Goal: Check status: Check status

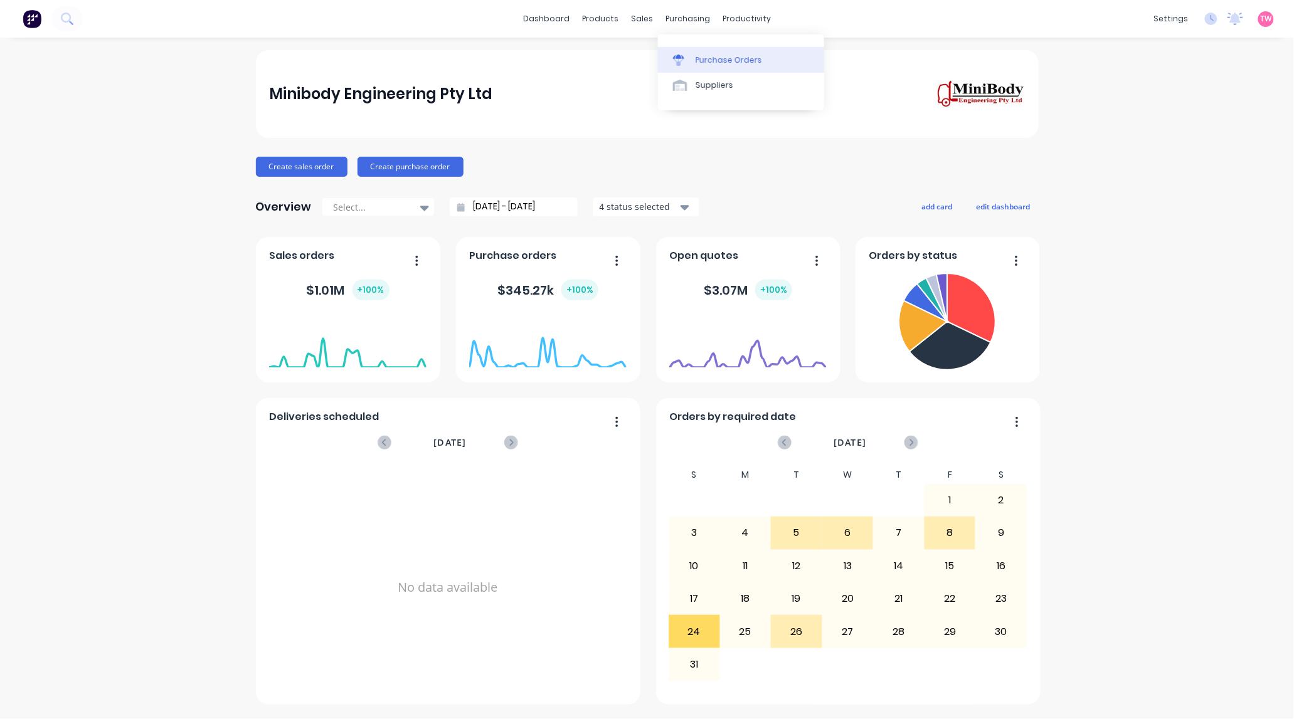
click at [722, 58] on div "Purchase Orders" at bounding box center [728, 60] width 66 height 11
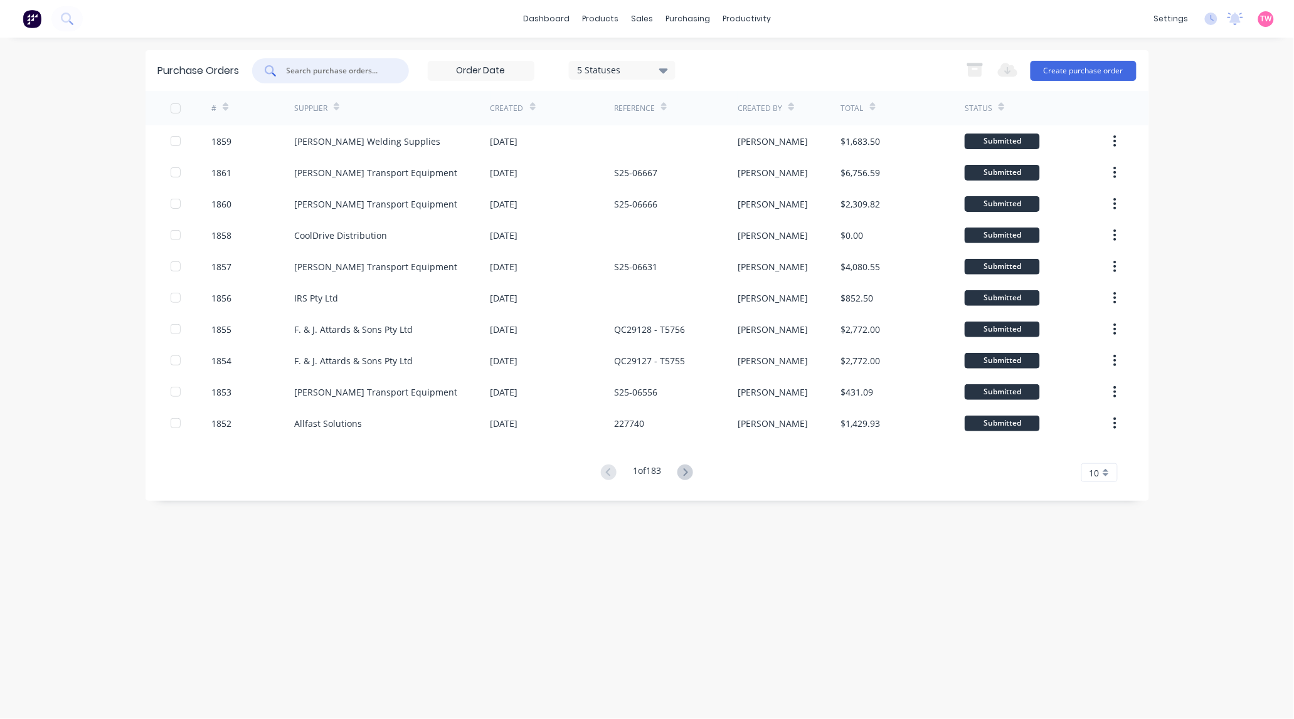
click at [312, 66] on input "text" at bounding box center [337, 71] width 104 height 13
paste input "1829"
type input "1829"
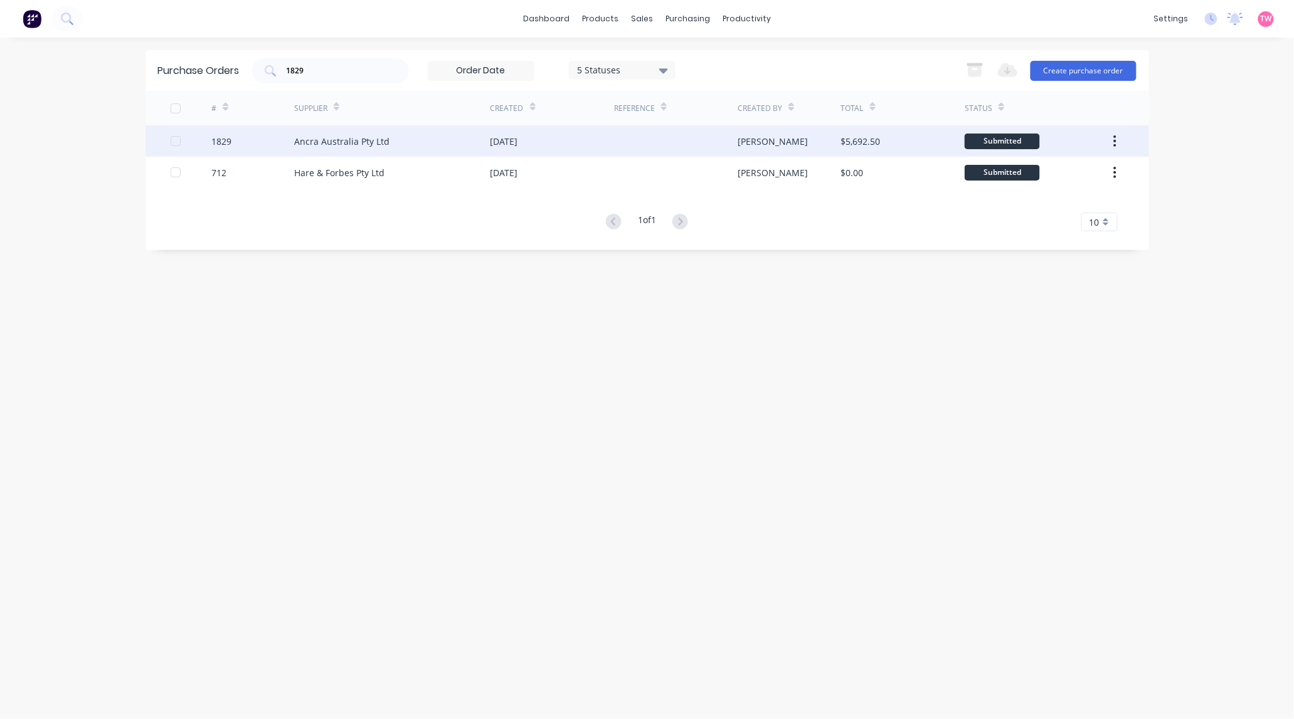
click at [231, 139] on div "1829" at bounding box center [221, 141] width 20 height 13
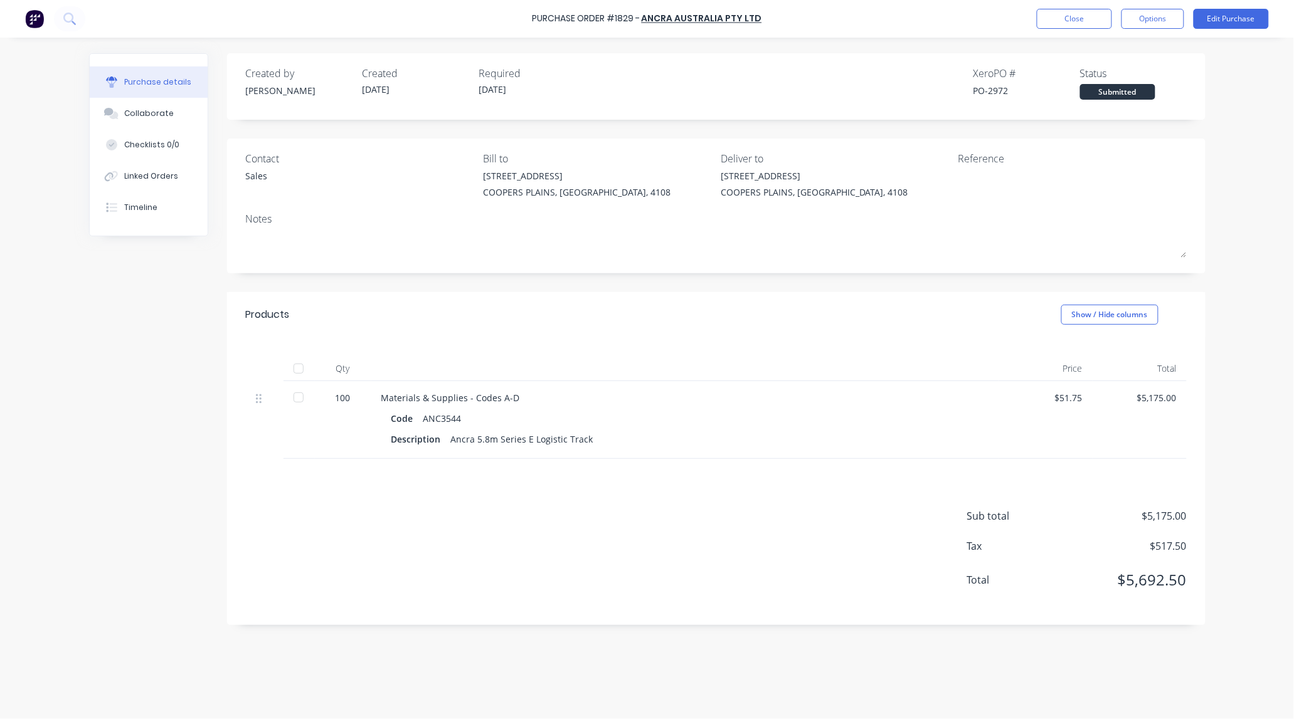
click at [995, 90] on div "PO-2972" at bounding box center [1026, 90] width 107 height 13
copy div "2972"
click at [1055, 22] on button "Close" at bounding box center [1073, 19] width 75 height 20
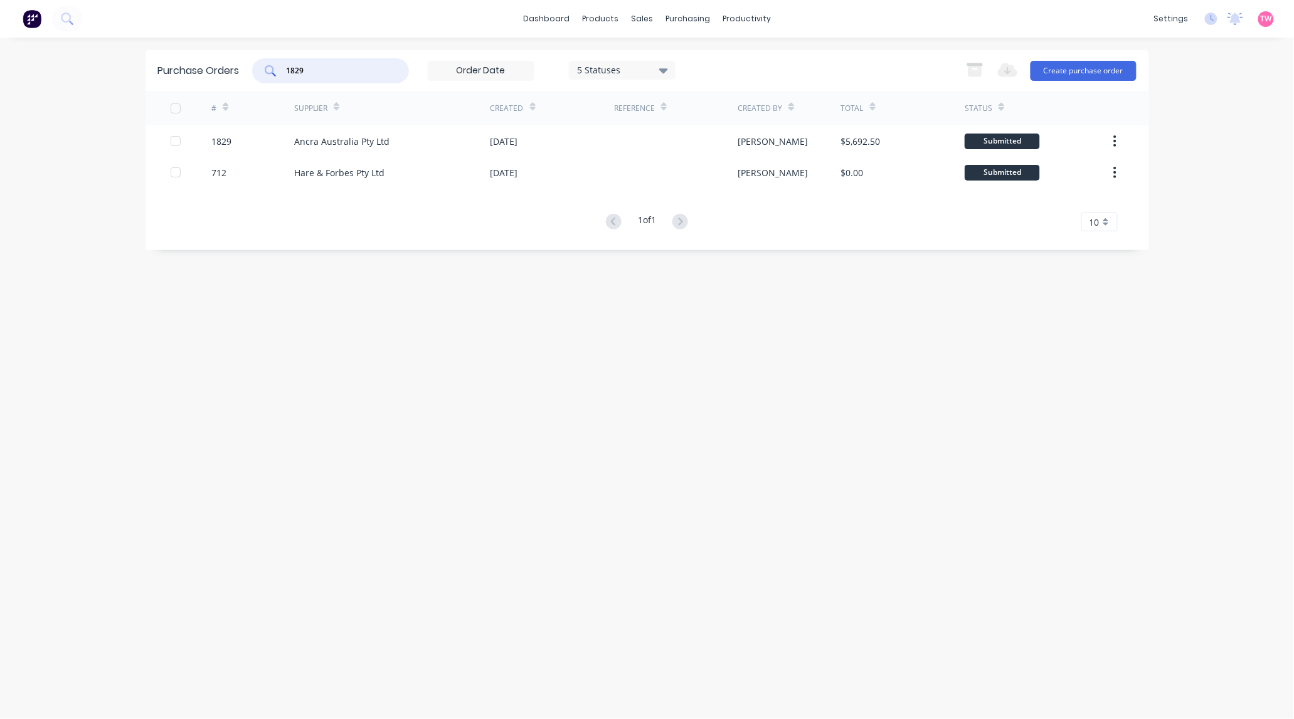
drag, startPoint x: 290, startPoint y: 77, endPoint x: 105, endPoint y: 85, distance: 184.5
click at [149, 88] on div "Purchase Orders 1829 5 Statuses 5 Statuses Export to Excel (XLSX) Create purcha…" at bounding box center [646, 70] width 1003 height 41
paste input "30"
type input "1830"
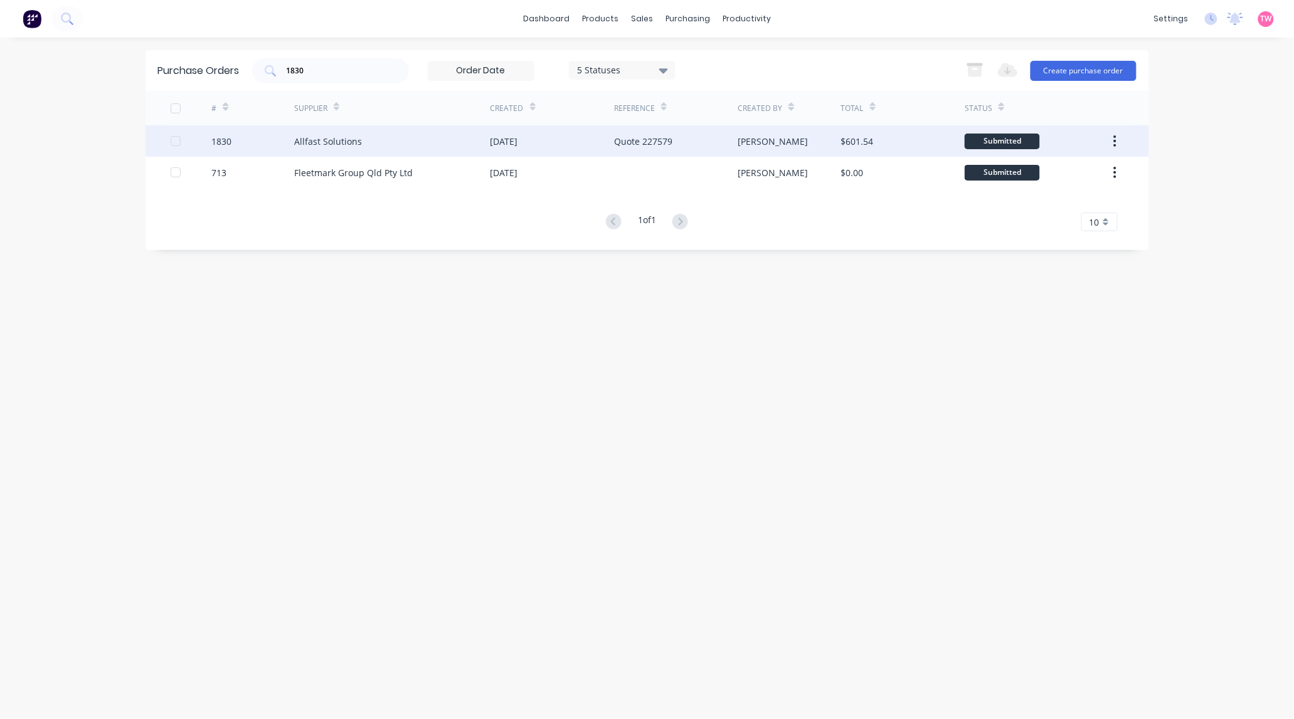
click at [236, 144] on div "1830" at bounding box center [252, 140] width 83 height 31
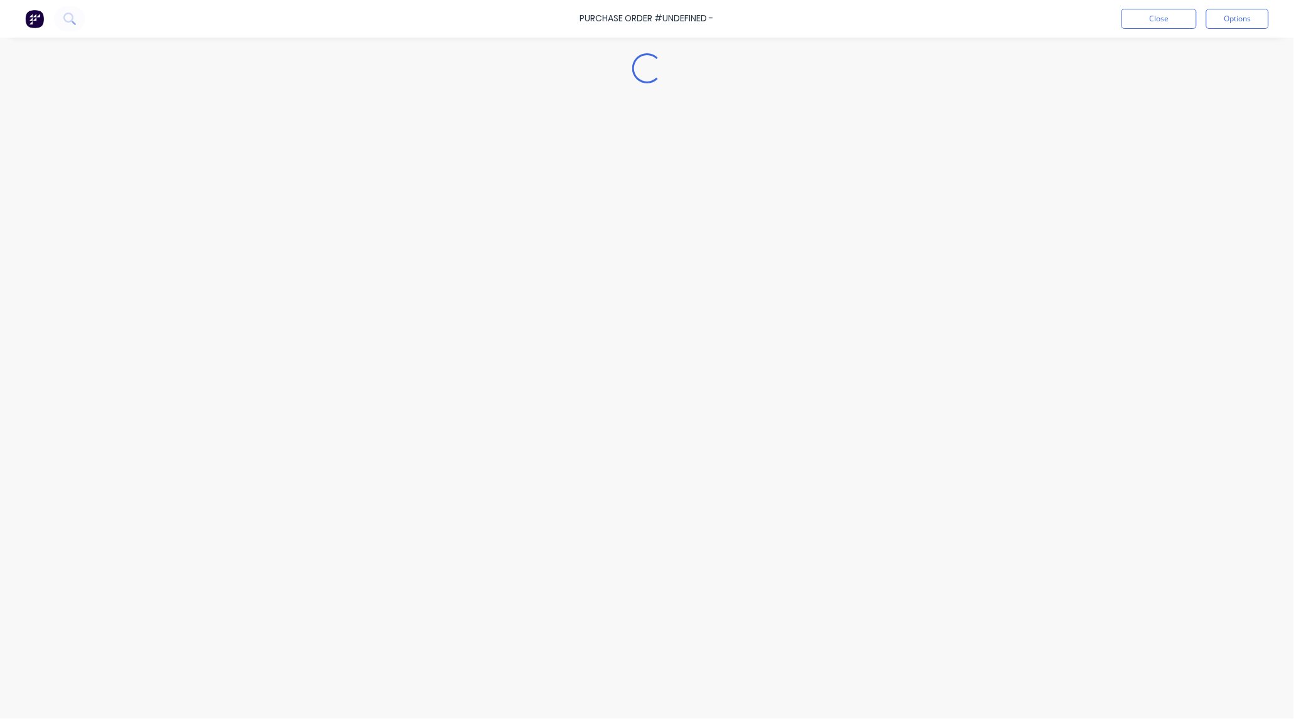
type textarea "x"
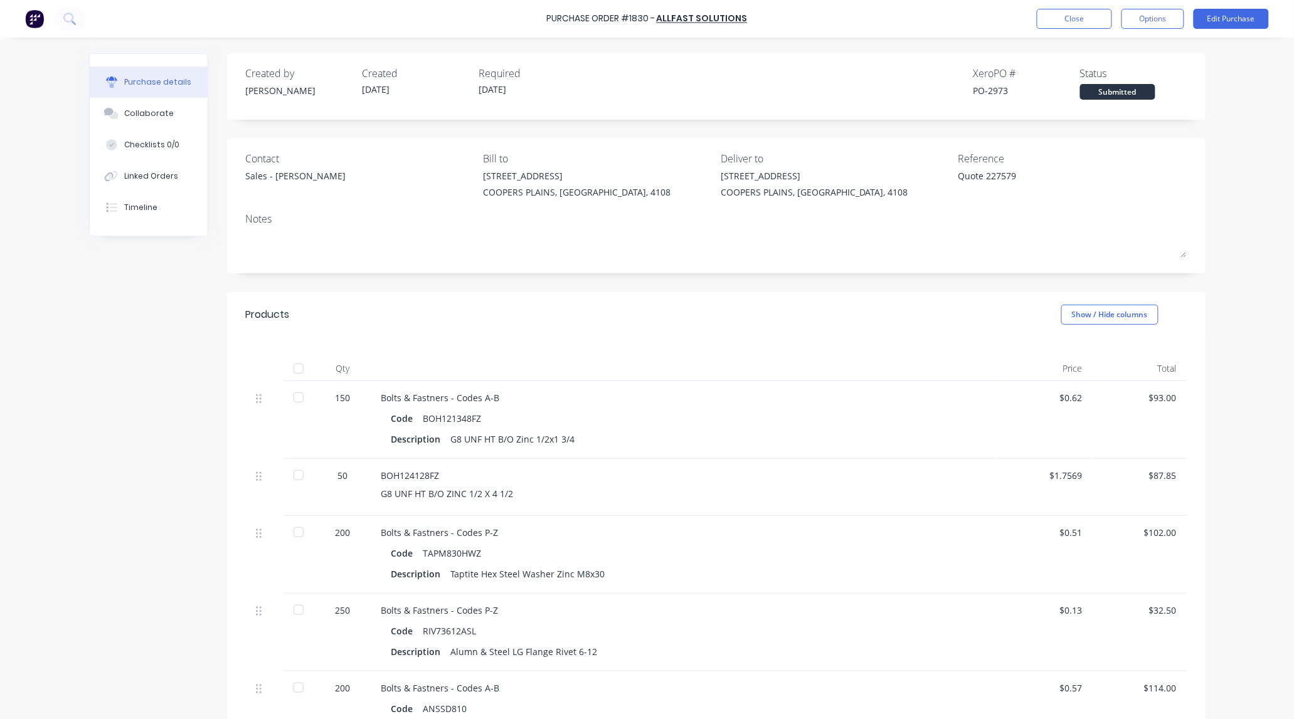
click at [992, 89] on div "PO-2973" at bounding box center [1026, 90] width 107 height 13
copy div "2973"
click at [991, 88] on div "PO-2973" at bounding box center [1026, 90] width 107 height 13
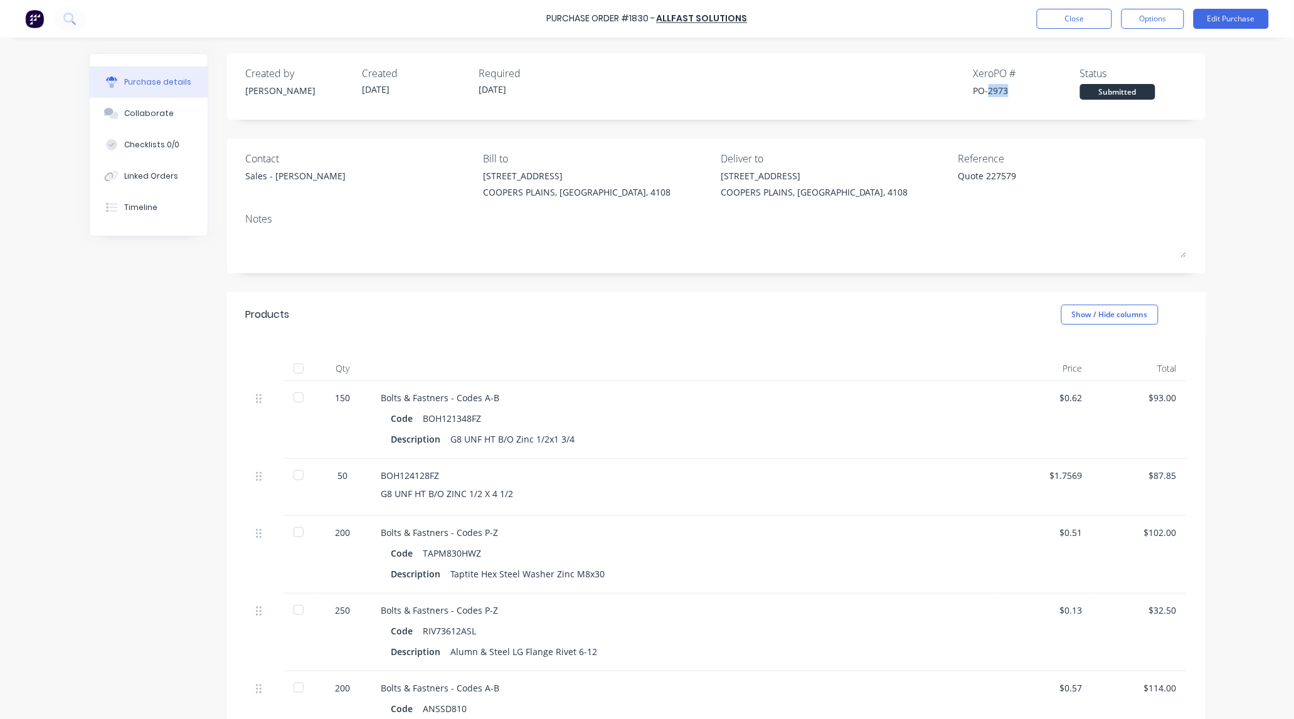
copy div "2973"
click at [1041, 19] on button "Close" at bounding box center [1073, 19] width 75 height 20
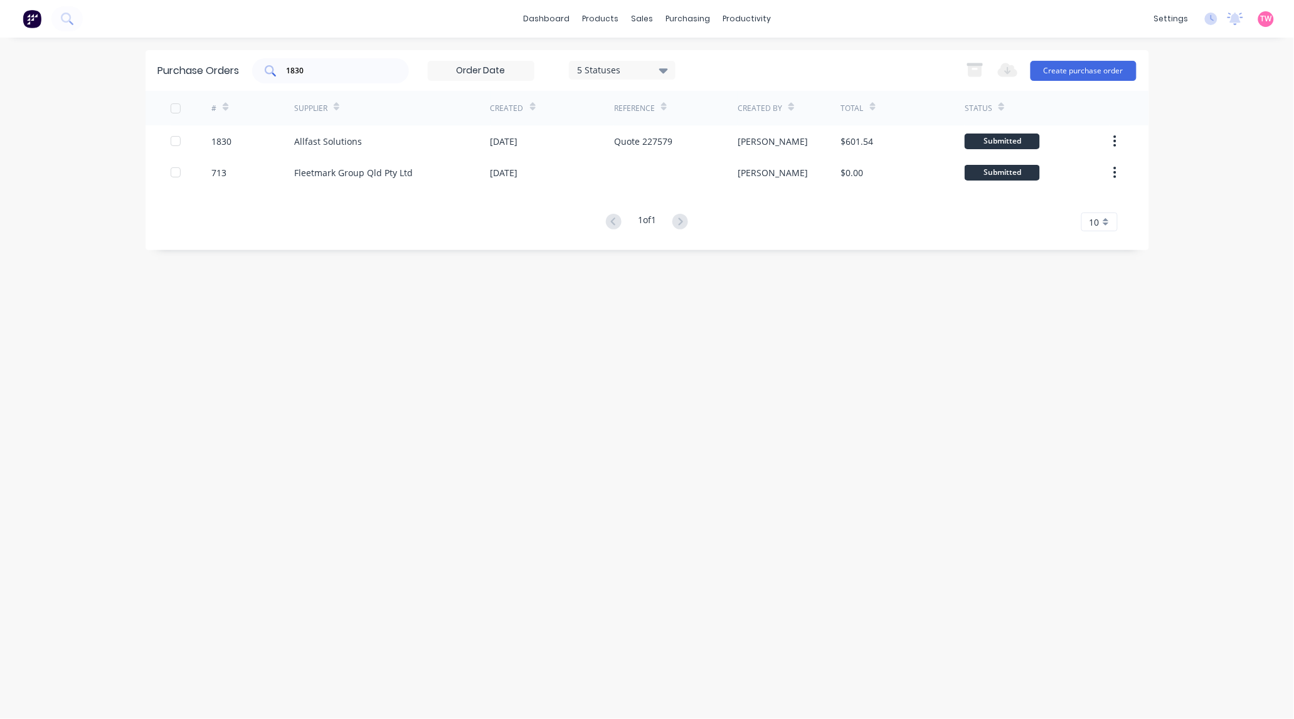
click at [351, 73] on input "1830" at bounding box center [337, 71] width 104 height 13
type input "1839"
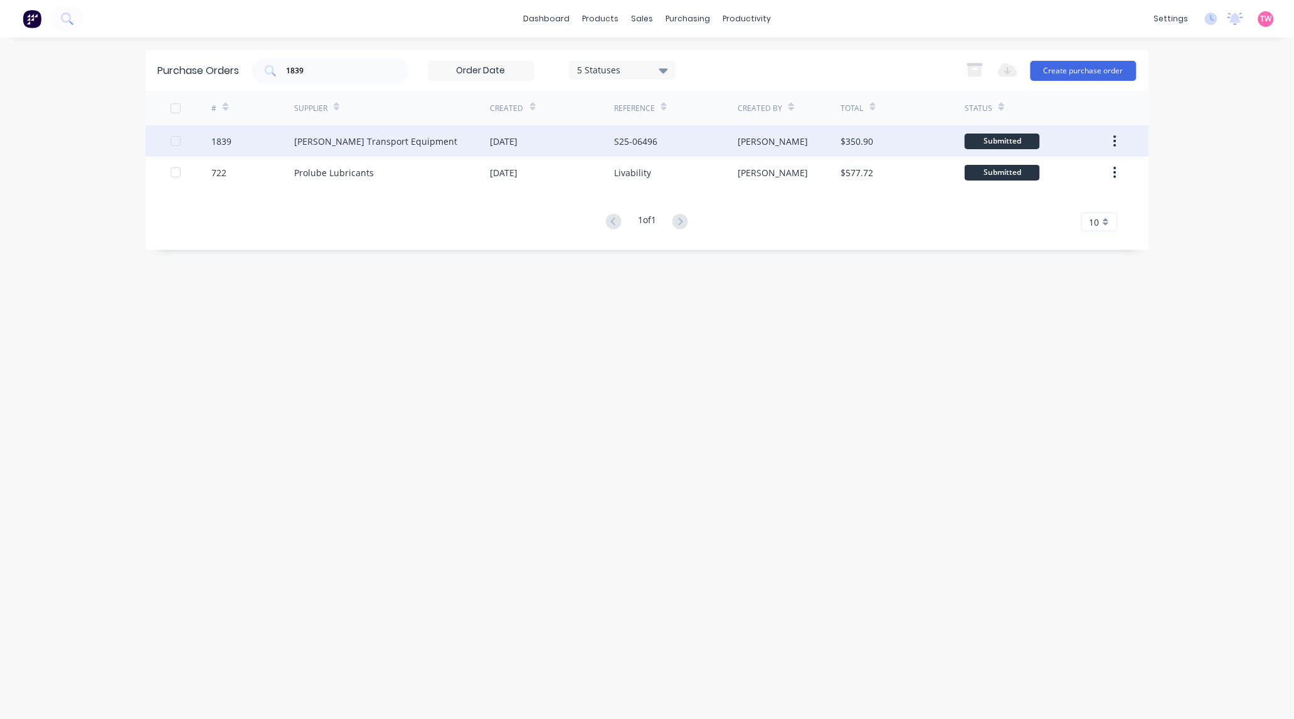
click at [228, 142] on div "1839" at bounding box center [221, 141] width 20 height 13
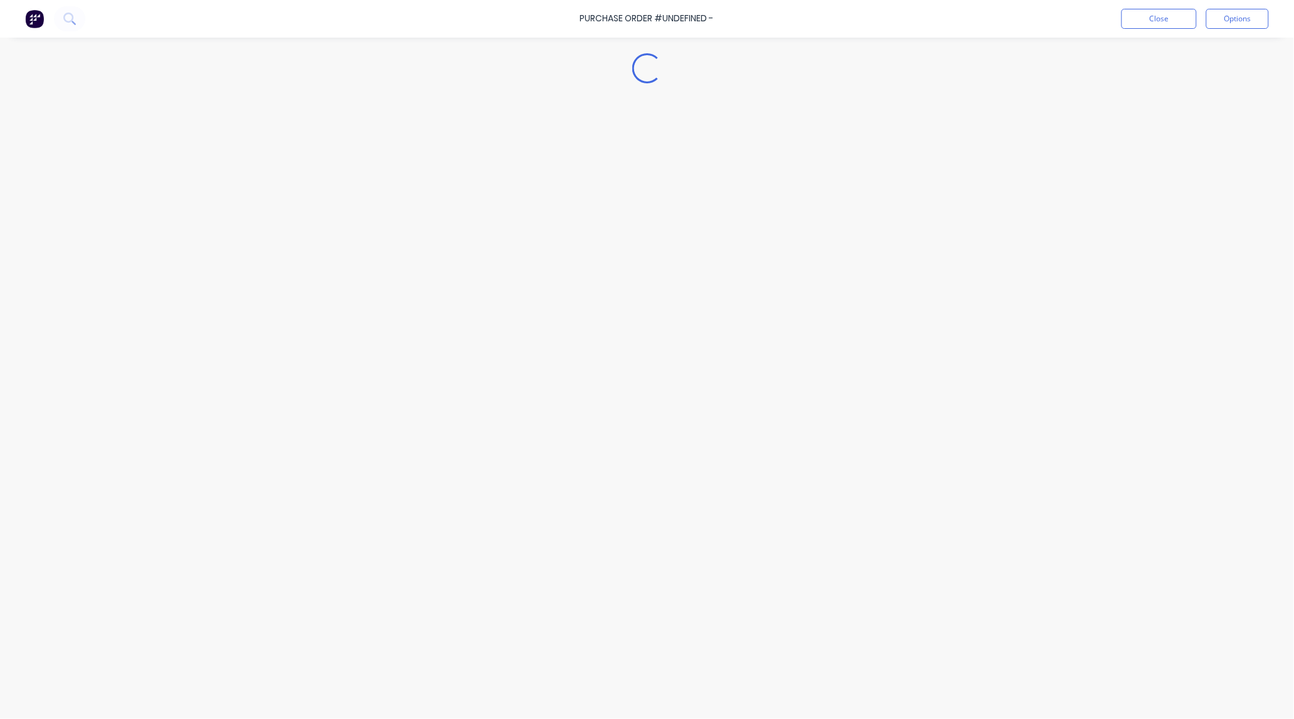
type textarea "x"
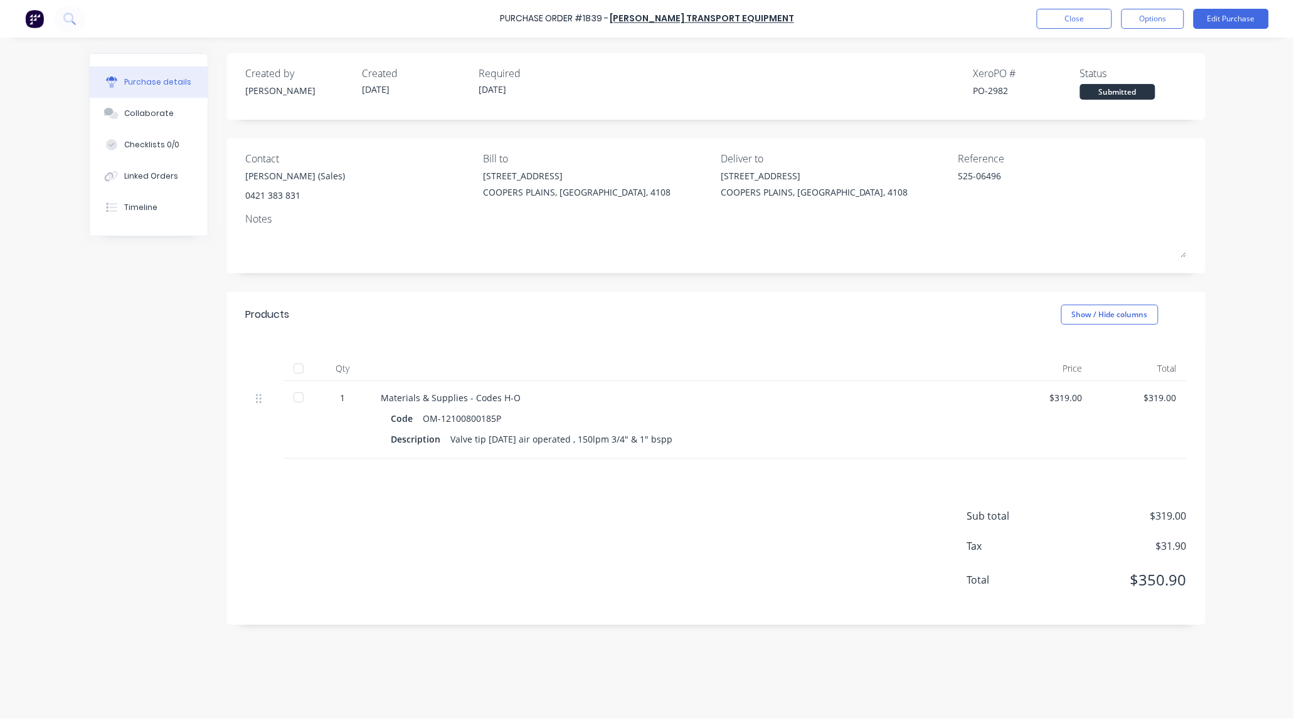
click at [994, 92] on div "PO-2982" at bounding box center [1026, 90] width 107 height 13
copy div "2982"
click at [998, 88] on div "PO-2982" at bounding box center [1026, 90] width 107 height 13
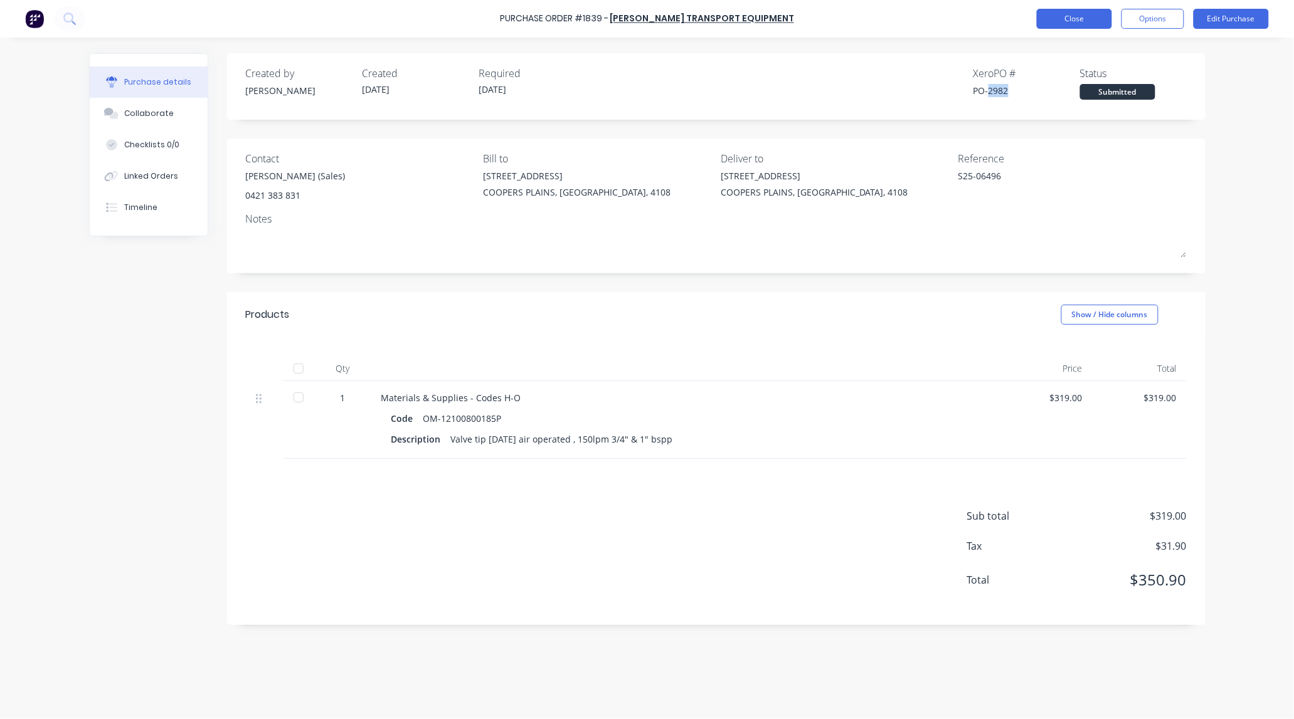
click at [1074, 20] on button "Close" at bounding box center [1073, 19] width 75 height 20
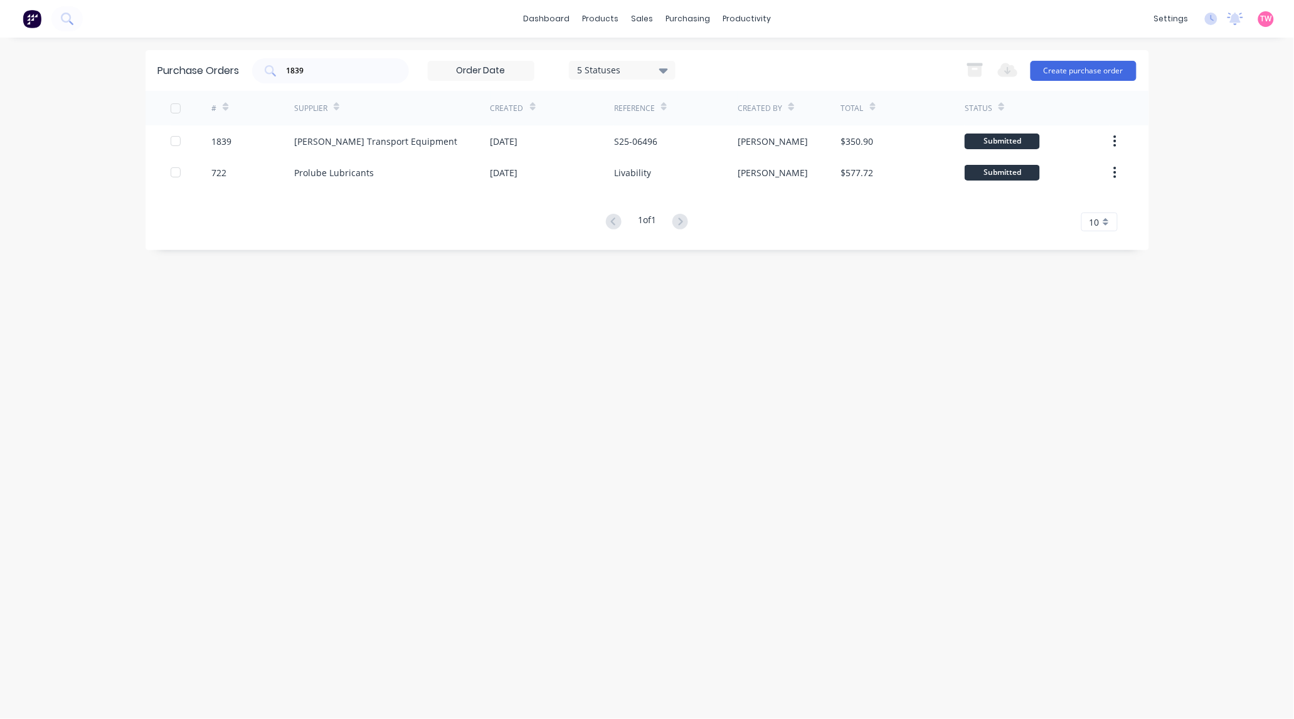
drag, startPoint x: 344, startPoint y: 61, endPoint x: 243, endPoint y: 75, distance: 101.9
click at [248, 75] on div "Purchase Orders 1839 5 Statuses 5 Statuses Export to Excel (XLSX) Create purcha…" at bounding box center [646, 70] width 1003 height 41
drag, startPoint x: 383, startPoint y: 71, endPoint x: 371, endPoint y: 71, distance: 12.5
click at [382, 71] on div "1839" at bounding box center [330, 70] width 157 height 25
drag, startPoint x: 368, startPoint y: 71, endPoint x: 192, endPoint y: 71, distance: 176.2
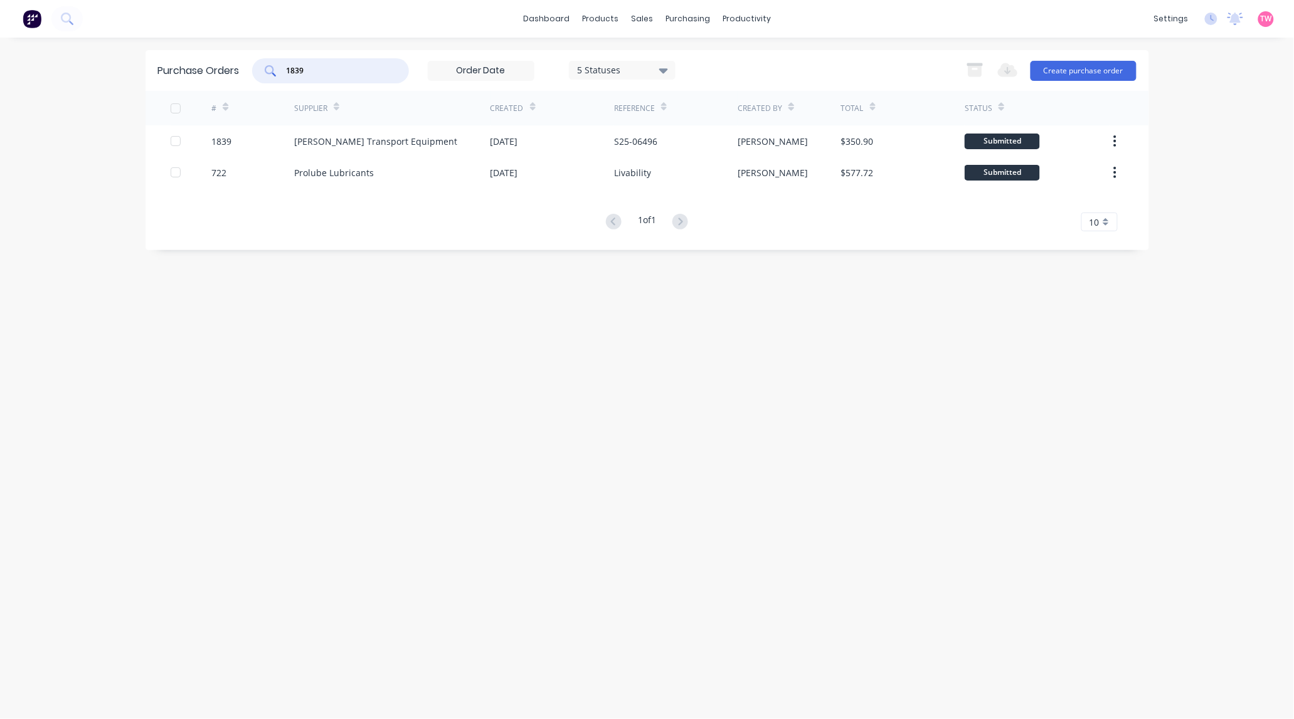
click at [195, 71] on div "Purchase Orders 1839 5 Statuses 5 Statuses Export to Excel (XLSX) Create purcha…" at bounding box center [646, 70] width 1003 height 41
paste input "7"
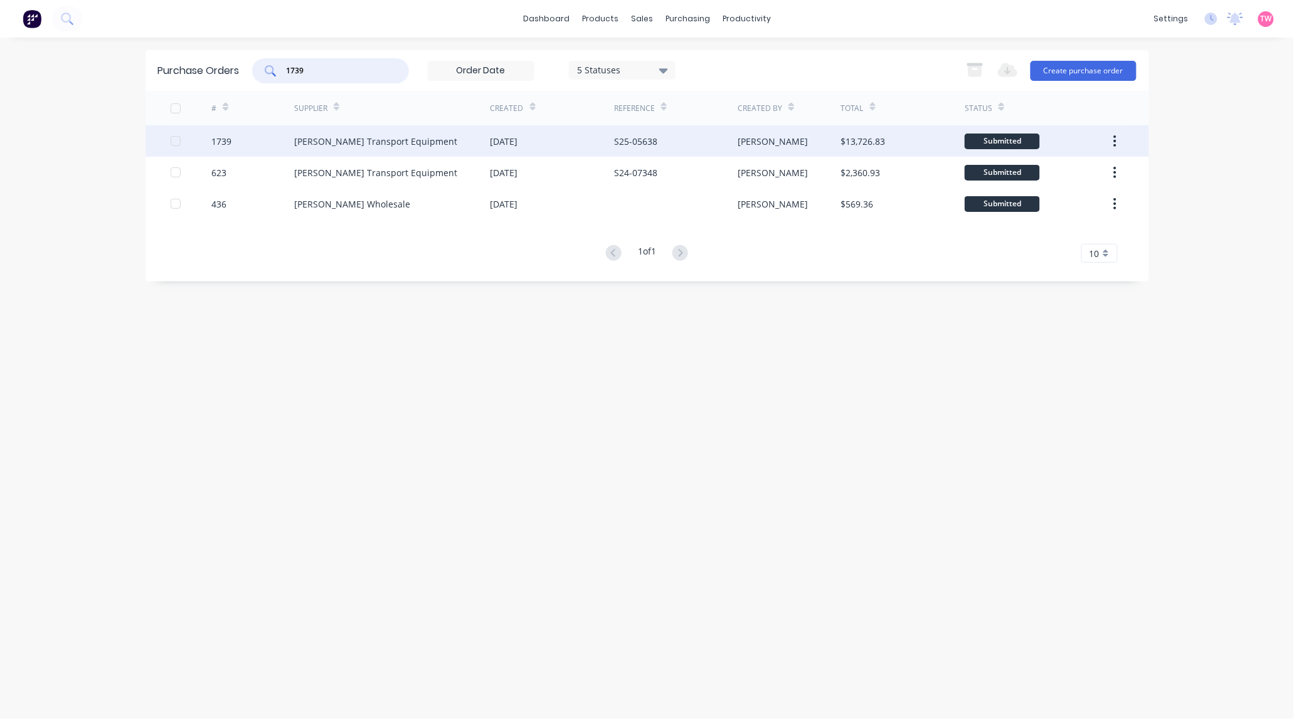
type input "1739"
click at [223, 143] on div "1739" at bounding box center [221, 141] width 20 height 13
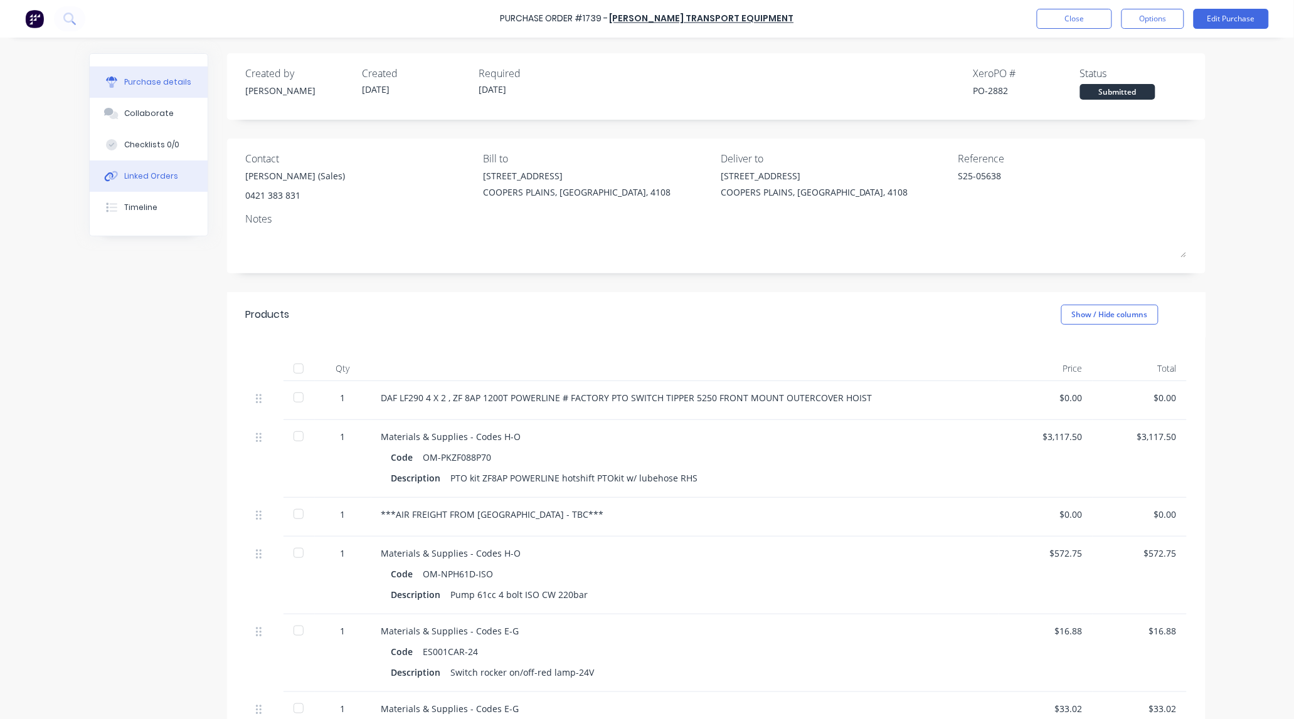
click at [148, 177] on div "Linked Orders" at bounding box center [151, 176] width 54 height 11
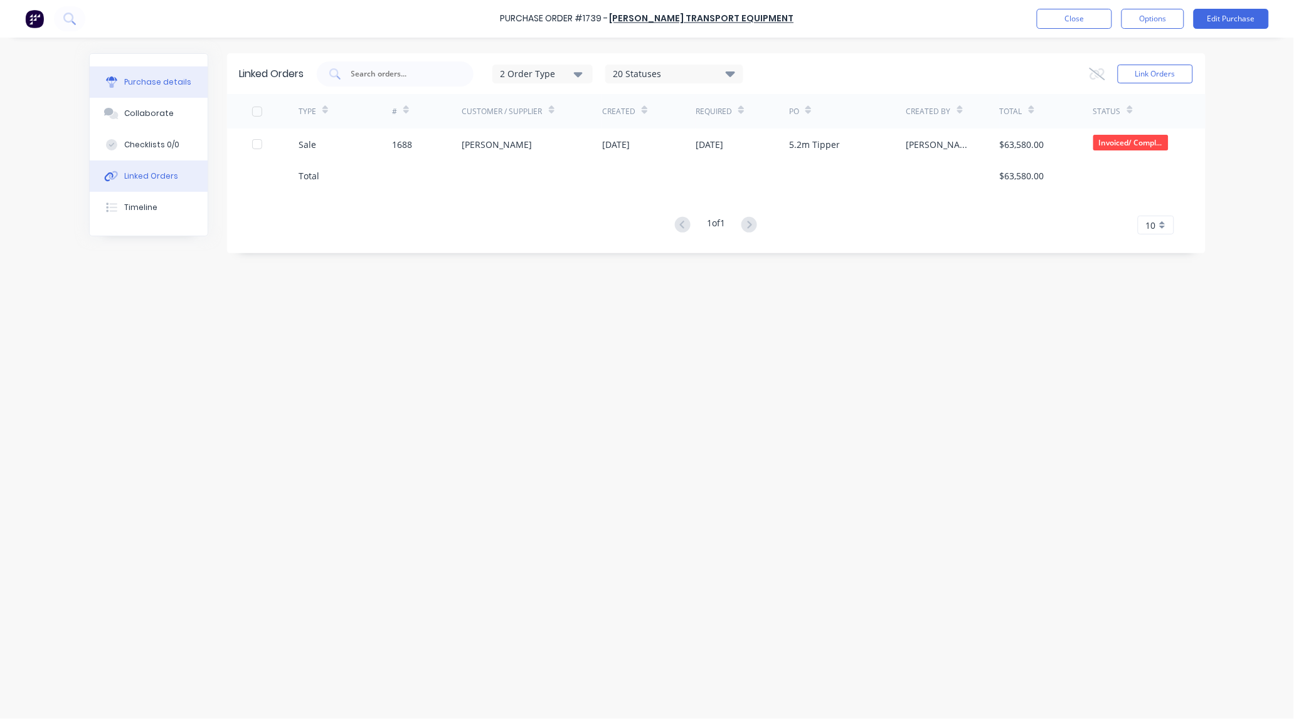
click at [138, 76] on div "Purchase details" at bounding box center [157, 81] width 67 height 11
type textarea "x"
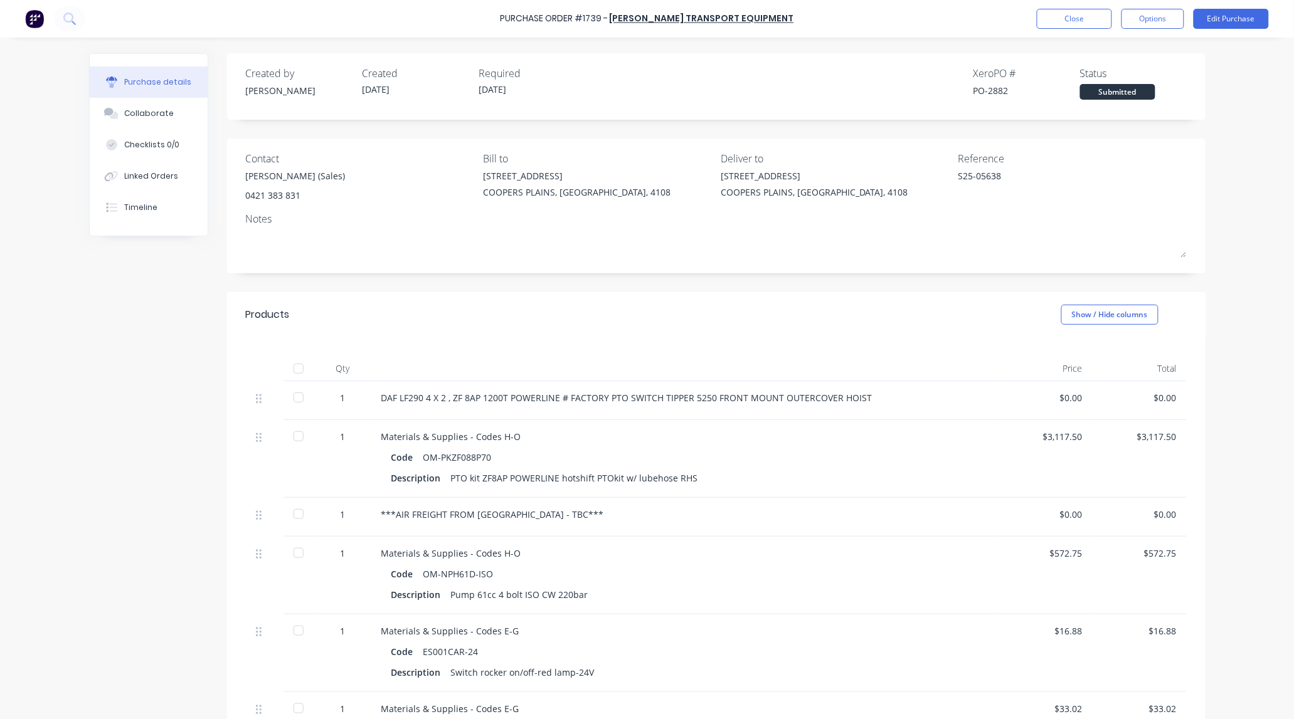
click at [1000, 88] on div "PO-2882" at bounding box center [1026, 90] width 107 height 13
click at [991, 88] on div "PO-2882" at bounding box center [1026, 90] width 107 height 13
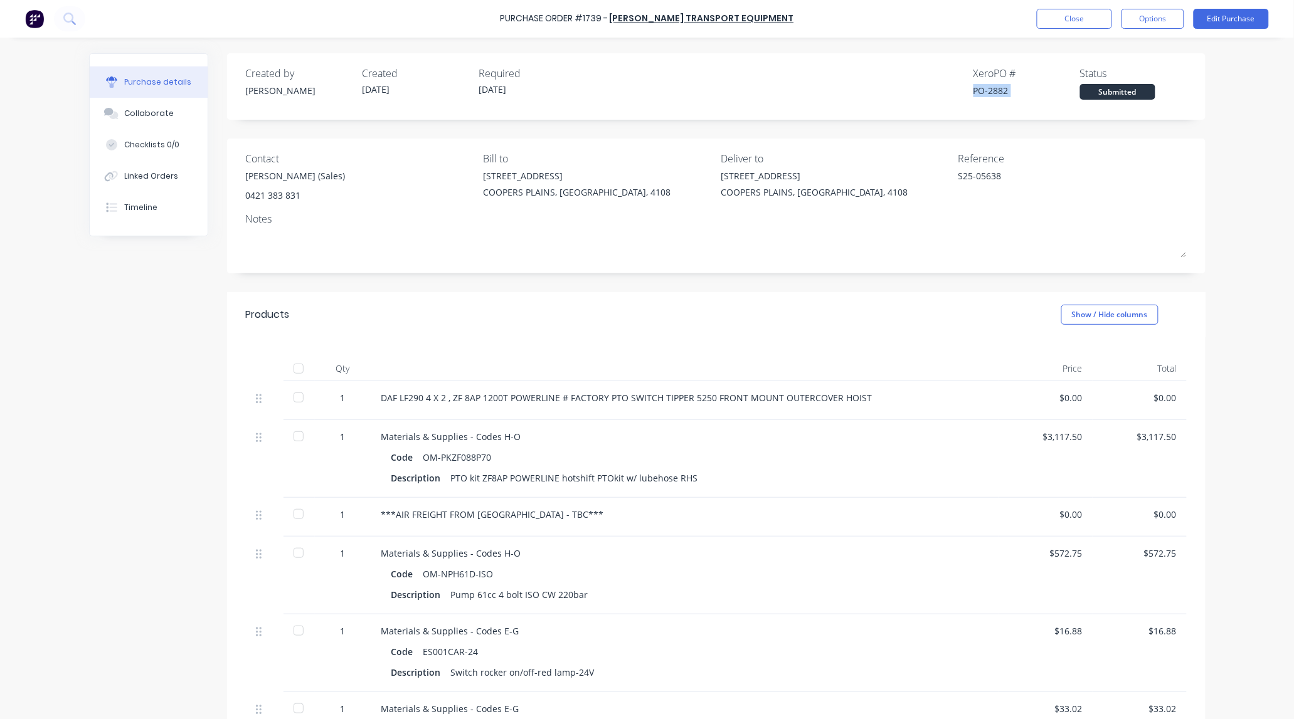
copy div "PO-2882"
click at [991, 88] on div "PO-2882" at bounding box center [1026, 90] width 107 height 13
click at [994, 88] on div "PO-2882" at bounding box center [1026, 90] width 107 height 13
copy div "2882"
